Goal: Information Seeking & Learning: Learn about a topic

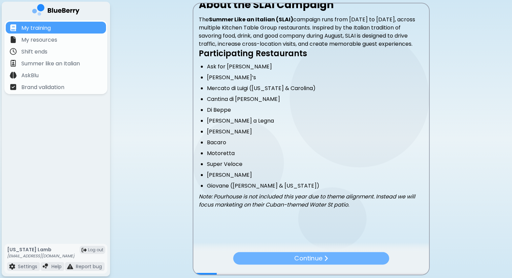
scroll to position [137, 0]
click at [287, 259] on div "Continue" at bounding box center [311, 258] width 157 height 13
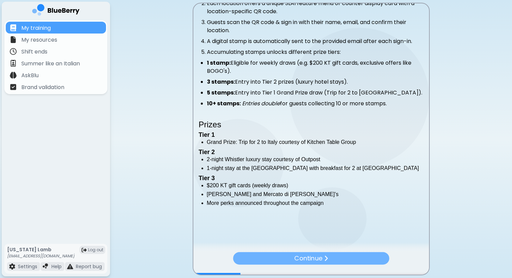
scroll to position [156, 0]
click at [312, 256] on p "Continue" at bounding box center [308, 258] width 28 height 10
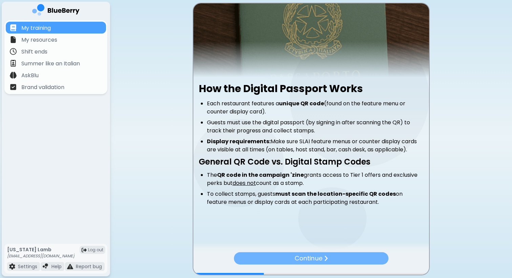
scroll to position [45, 0]
click at [304, 254] on p "Continue" at bounding box center [308, 258] width 27 height 9
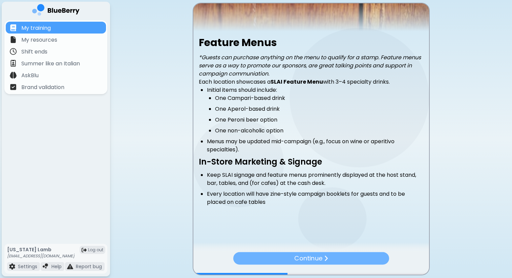
scroll to position [91, 0]
click at [289, 258] on div "Continue" at bounding box center [311, 258] width 157 height 13
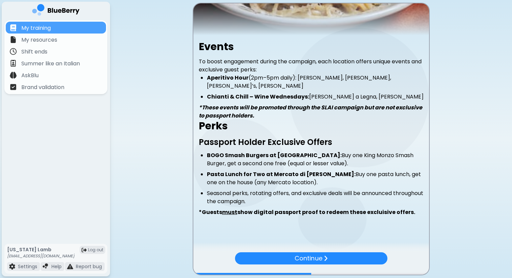
scroll to position [86, 0]
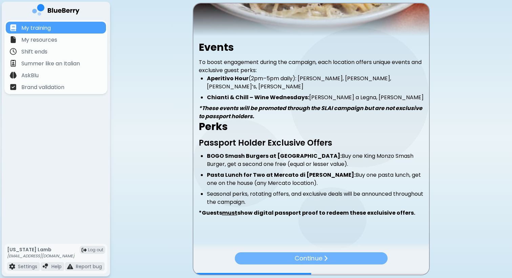
click at [280, 253] on div "Continue" at bounding box center [311, 258] width 153 height 12
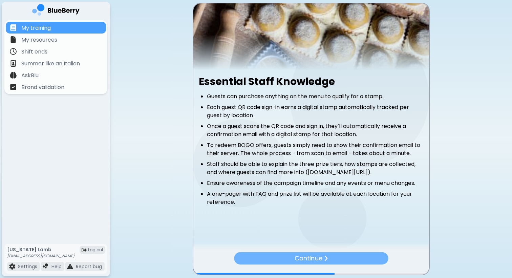
scroll to position [60, 0]
click at [299, 257] on p "Continue" at bounding box center [308, 258] width 28 height 9
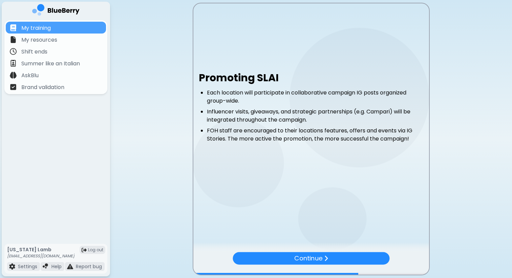
scroll to position [0, 0]
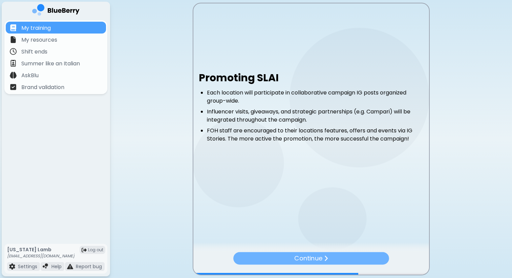
click at [274, 260] on div "Continue" at bounding box center [311, 258] width 156 height 13
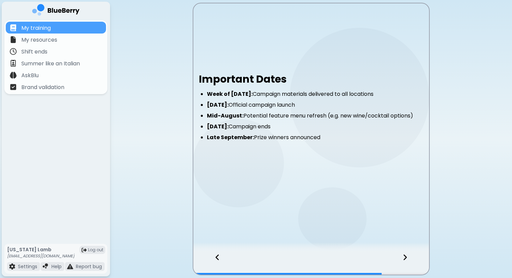
click at [407, 258] on icon at bounding box center [404, 257] width 5 height 7
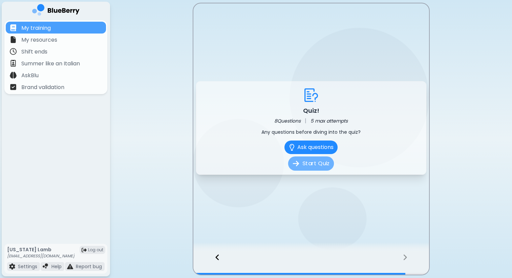
click at [318, 164] on button "Start Quiz" at bounding box center [311, 163] width 46 height 14
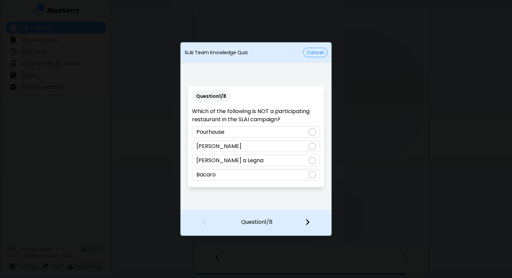
click at [262, 175] on div "Bacaro" at bounding box center [256, 175] width 128 height 12
click at [309, 224] on img at bounding box center [307, 221] width 5 height 7
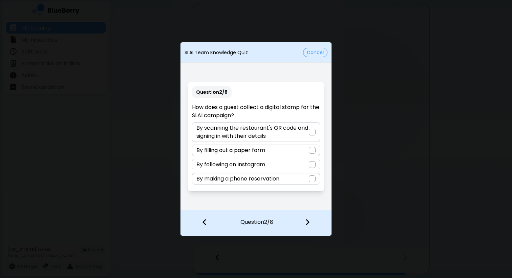
click at [311, 131] on div at bounding box center [312, 132] width 7 height 7
click at [310, 224] on div at bounding box center [311, 222] width 40 height 25
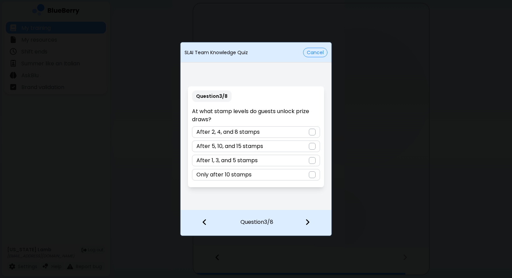
click at [272, 146] on div "After 5, 10, and 15 stamps" at bounding box center [256, 146] width 128 height 12
click at [305, 223] on div at bounding box center [311, 222] width 40 height 25
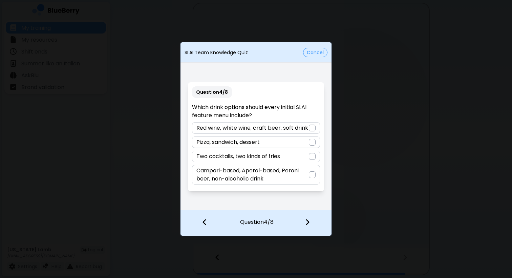
click at [280, 176] on p "Campari-based, Aperol-based, Peroni beer, non-alcoholic drink" at bounding box center [252, 175] width 112 height 16
click at [308, 226] on div at bounding box center [311, 222] width 40 height 25
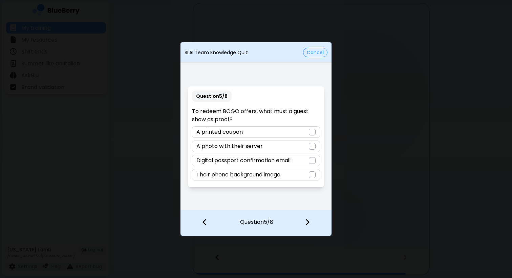
click at [256, 161] on p "Digital passport confirmation email" at bounding box center [243, 160] width 94 height 8
click at [305, 221] on div at bounding box center [311, 222] width 40 height 25
click at [249, 160] on p "Their prize draw entries double" at bounding box center [237, 160] width 83 height 8
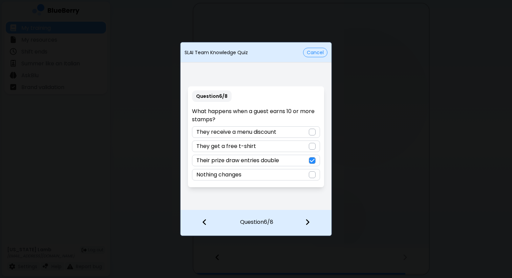
click at [273, 134] on p "They receive a menu discount" at bounding box center [236, 132] width 80 height 8
click at [267, 162] on p "Their prize draw entries double" at bounding box center [237, 160] width 83 height 8
click at [309, 228] on div at bounding box center [311, 222] width 40 height 25
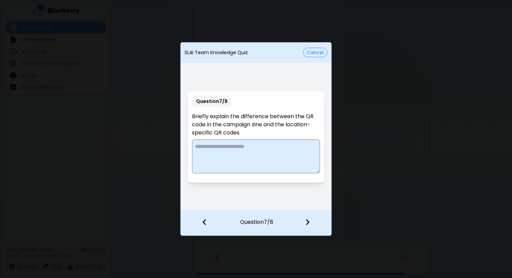
click at [264, 153] on textarea at bounding box center [256, 156] width 128 height 34
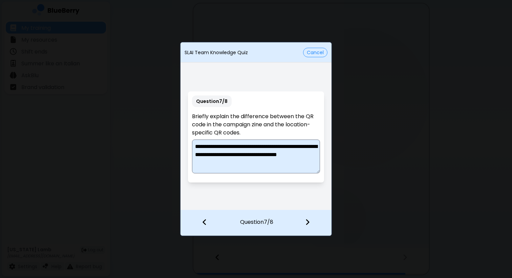
type textarea "**********"
click at [305, 222] on img at bounding box center [307, 221] width 5 height 7
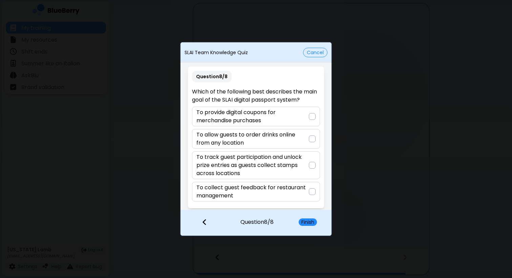
click at [296, 159] on p "To track guest participation and unlock prize entries as guests collect stamps …" at bounding box center [252, 165] width 112 height 24
click at [314, 224] on button "Finish" at bounding box center [308, 221] width 18 height 7
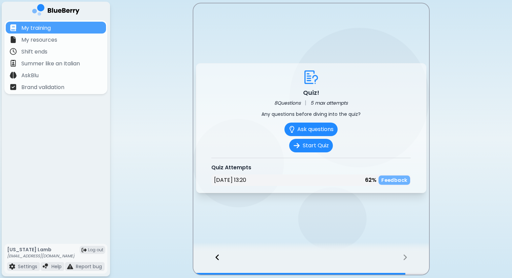
click at [391, 182] on p "Feedback" at bounding box center [394, 180] width 26 height 6
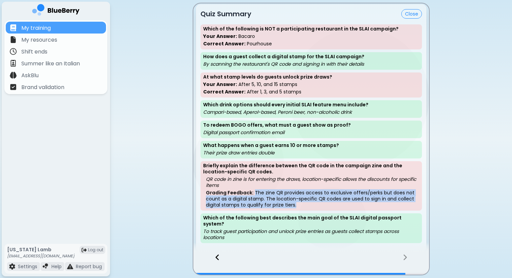
drag, startPoint x: 253, startPoint y: 196, endPoint x: 295, endPoint y: 207, distance: 44.0
click at [295, 207] on p "Grading Feedback: The zine QR provides access to exclusive offers/perks but doe…" at bounding box center [312, 199] width 213 height 18
click at [336, 205] on p "Grading Feedback: The zine QR provides access to exclusive offers/perks but doe…" at bounding box center [312, 199] width 213 height 18
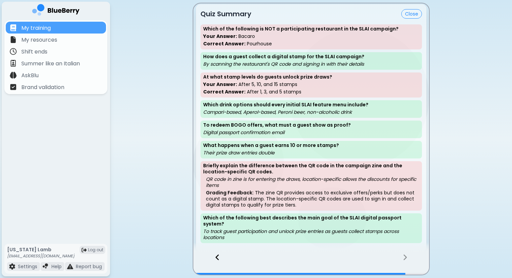
click at [409, 19] on button "Close" at bounding box center [411, 13] width 21 height 9
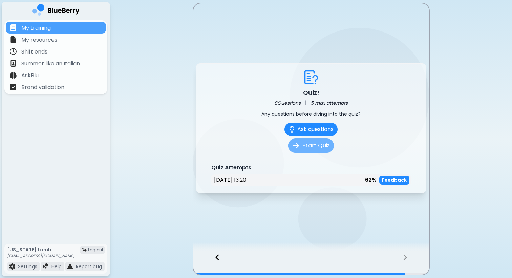
click at [315, 145] on button "Start Quiz" at bounding box center [311, 145] width 46 height 14
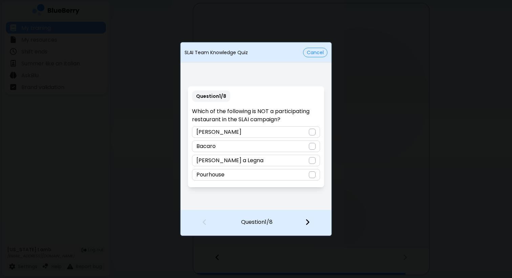
click at [310, 144] on div at bounding box center [312, 146] width 7 height 7
click at [310, 144] on img at bounding box center [312, 146] width 5 height 5
click at [312, 141] on div "Bacaro" at bounding box center [256, 146] width 128 height 12
click at [312, 149] on div at bounding box center [312, 146] width 7 height 7
click at [312, 171] on div at bounding box center [312, 174] width 7 height 7
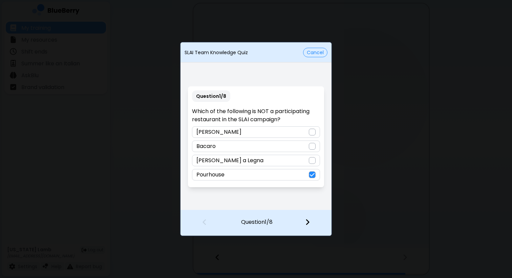
click at [306, 226] on div at bounding box center [311, 222] width 40 height 25
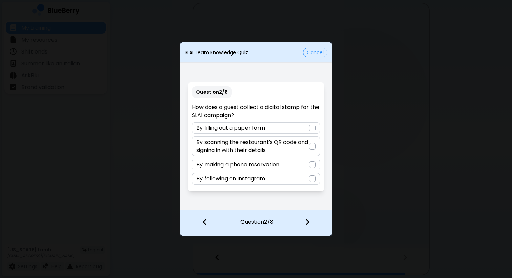
click at [315, 144] on div "By scanning the restaurant's QR code and signing in with their details" at bounding box center [256, 146] width 128 height 20
click at [307, 222] on img at bounding box center [307, 221] width 5 height 7
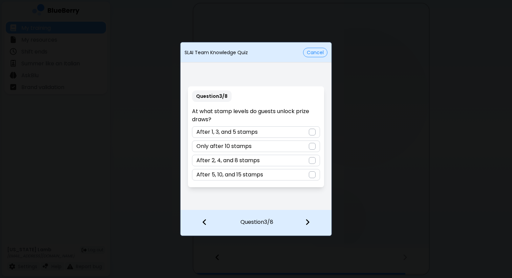
click at [302, 132] on div "After 1, 3, and 5 stamps" at bounding box center [256, 132] width 128 height 12
click at [309, 230] on div at bounding box center [311, 222] width 40 height 25
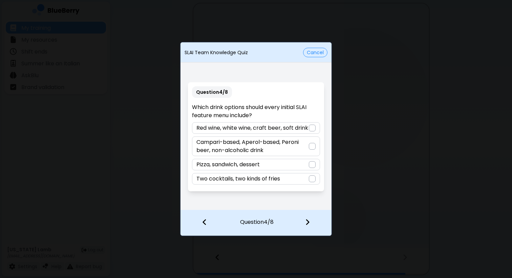
click at [308, 149] on p "Campari-based, Aperol-based, Peroni beer, non-alcoholic drink" at bounding box center [252, 146] width 112 height 16
click at [303, 223] on div at bounding box center [311, 222] width 40 height 25
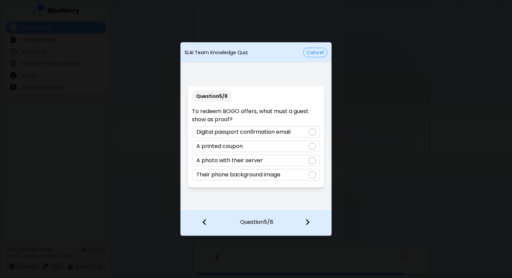
click at [293, 133] on div "Digital passport confirmation email" at bounding box center [256, 132] width 128 height 12
click at [311, 227] on div at bounding box center [311, 222] width 40 height 25
click at [285, 129] on div "They receive a menu discount" at bounding box center [256, 132] width 128 height 12
click at [301, 143] on div "Their prize draw entries double" at bounding box center [256, 146] width 128 height 12
click at [307, 219] on img at bounding box center [307, 221] width 5 height 7
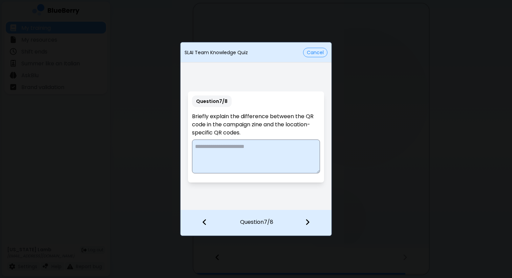
click at [289, 149] on textarea at bounding box center [256, 156] width 128 height 34
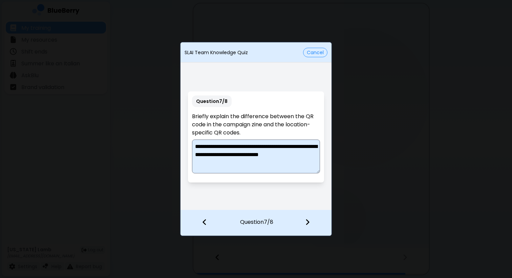
type textarea "**********"
click at [305, 218] on img at bounding box center [307, 221] width 5 height 7
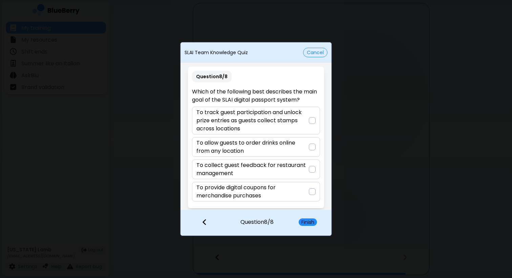
click at [284, 121] on p "To track guest participation and unlock prize entries as guests collect stamps …" at bounding box center [252, 120] width 112 height 24
click at [307, 223] on button "Finish" at bounding box center [308, 221] width 18 height 7
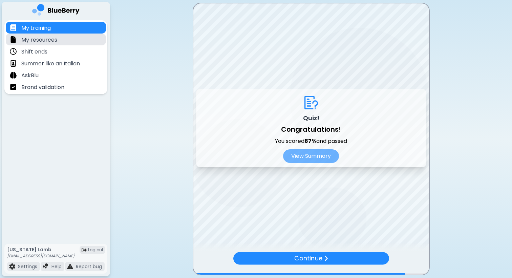
click at [51, 34] on div "My resources" at bounding box center [56, 40] width 100 height 12
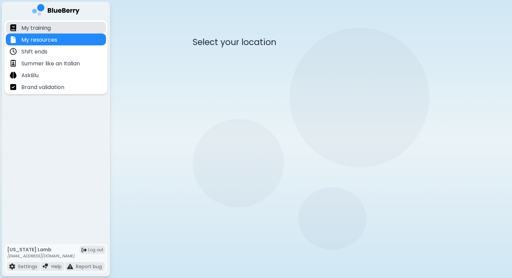
click at [56, 27] on div "My training" at bounding box center [56, 28] width 100 height 12
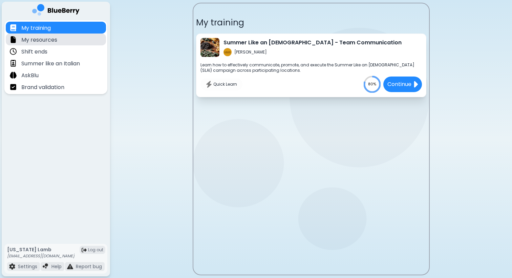
click at [44, 37] on p "My resources" at bounding box center [39, 40] width 36 height 8
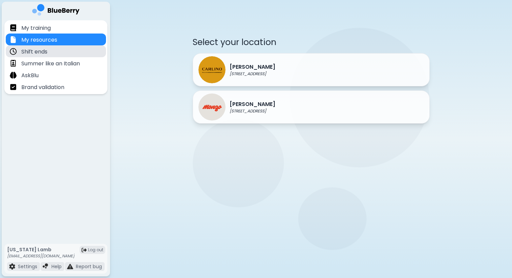
click at [56, 51] on div "Shift ends" at bounding box center [56, 51] width 100 height 12
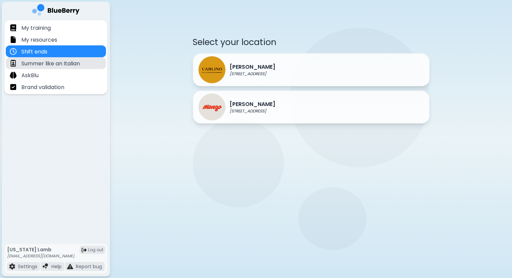
click at [71, 64] on p "Summer like an Italian" at bounding box center [50, 64] width 59 height 8
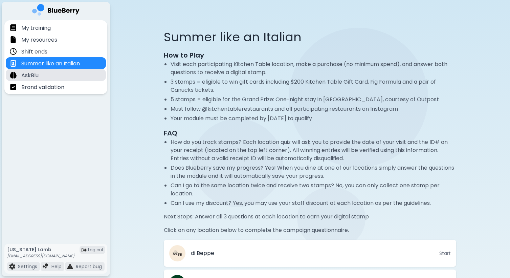
click at [60, 72] on div "AskBlu" at bounding box center [56, 75] width 100 height 12
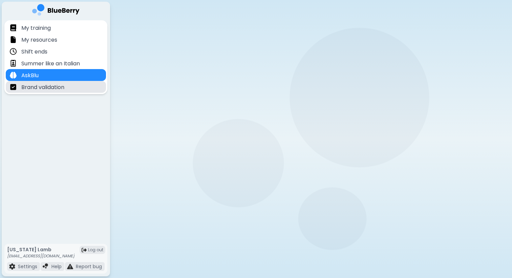
click at [61, 83] on div "Brand validation" at bounding box center [37, 87] width 55 height 8
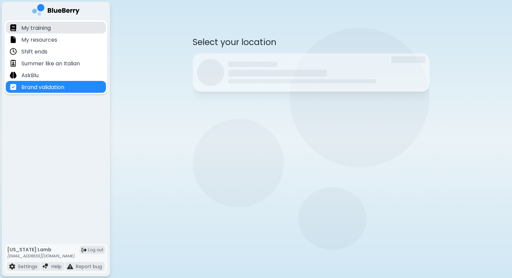
click at [68, 32] on div "My training" at bounding box center [56, 28] width 100 height 12
